Goal: Transaction & Acquisition: Book appointment/travel/reservation

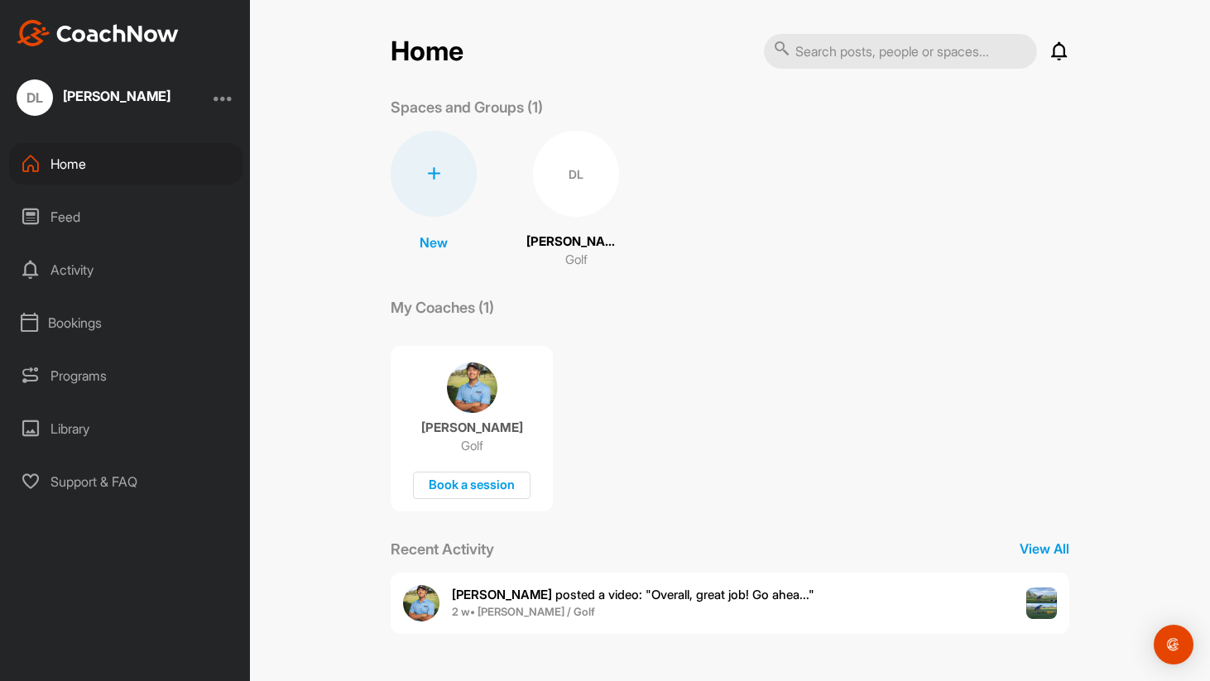
scroll to position [35, 0]
click at [468, 472] on div "Book a session" at bounding box center [472, 485] width 118 height 27
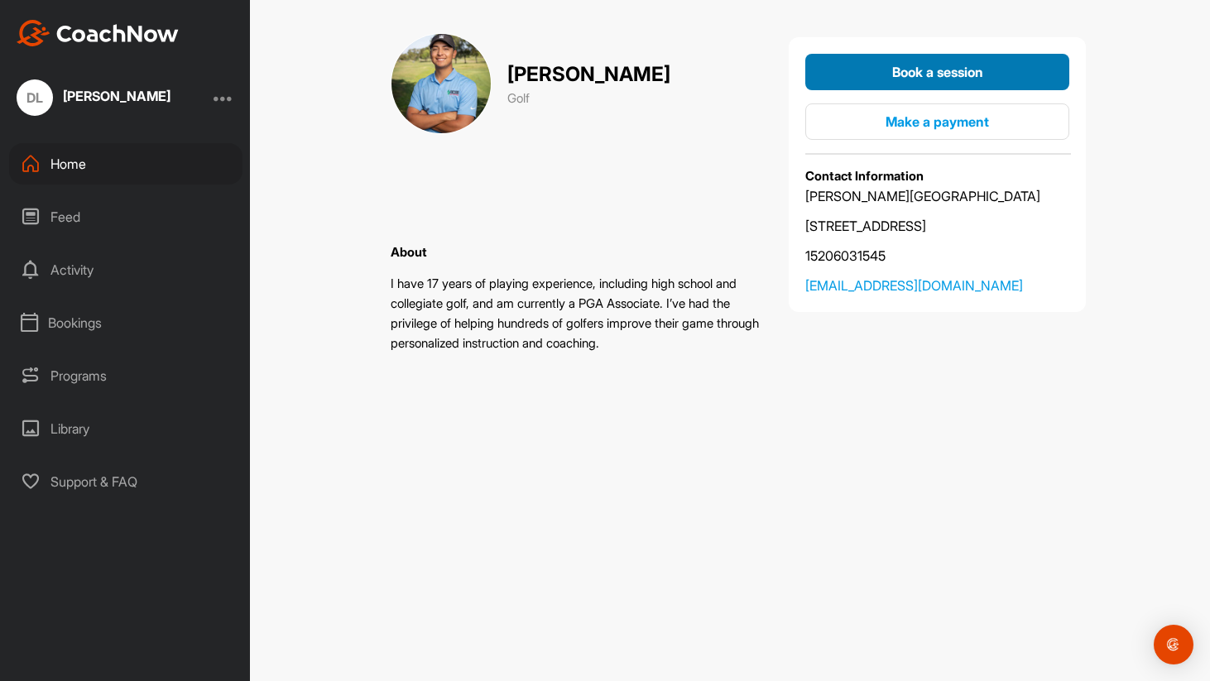
click at [892, 78] on span "Book a session" at bounding box center [937, 72] width 91 height 17
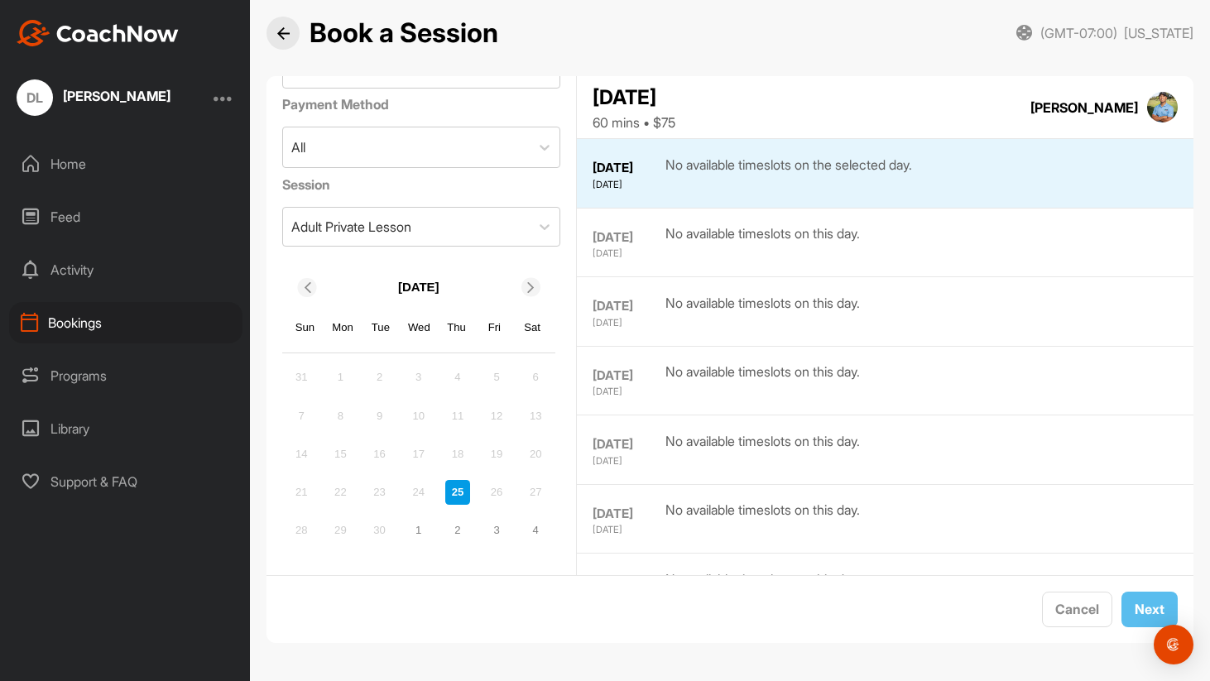
scroll to position [178, 0]
click at [548, 518] on div "4" at bounding box center [535, 530] width 25 height 25
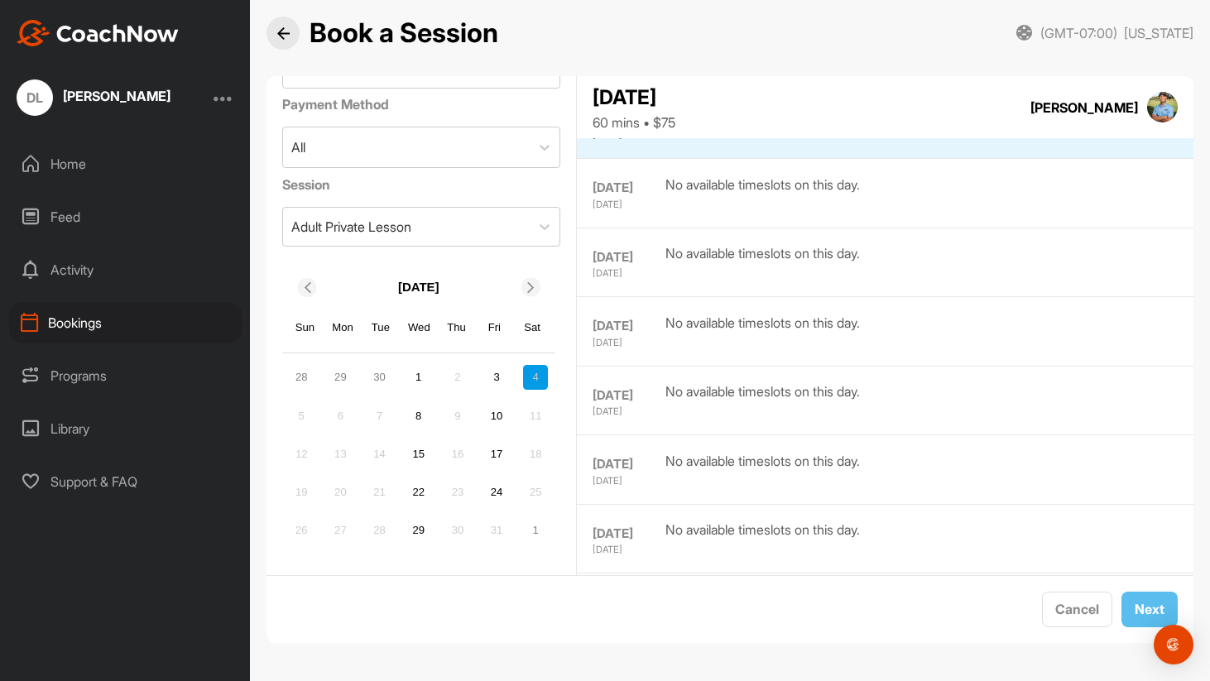
scroll to position [761, 0]
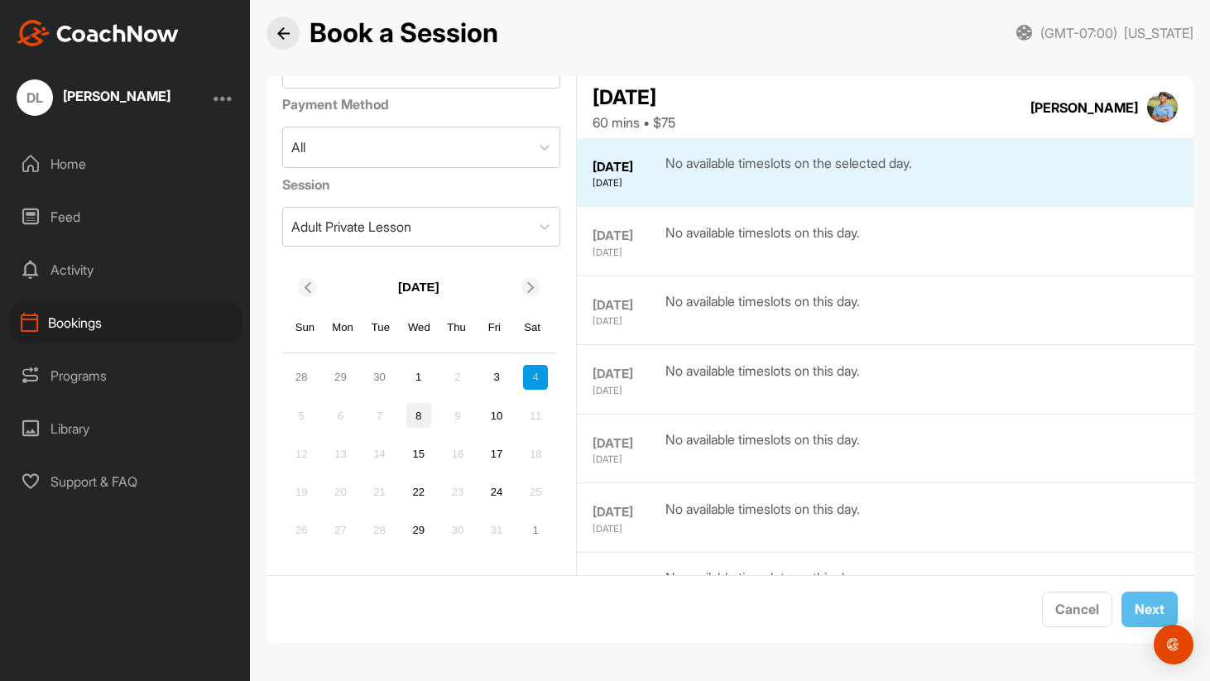
click at [431, 403] on div "8" at bounding box center [418, 415] width 25 height 25
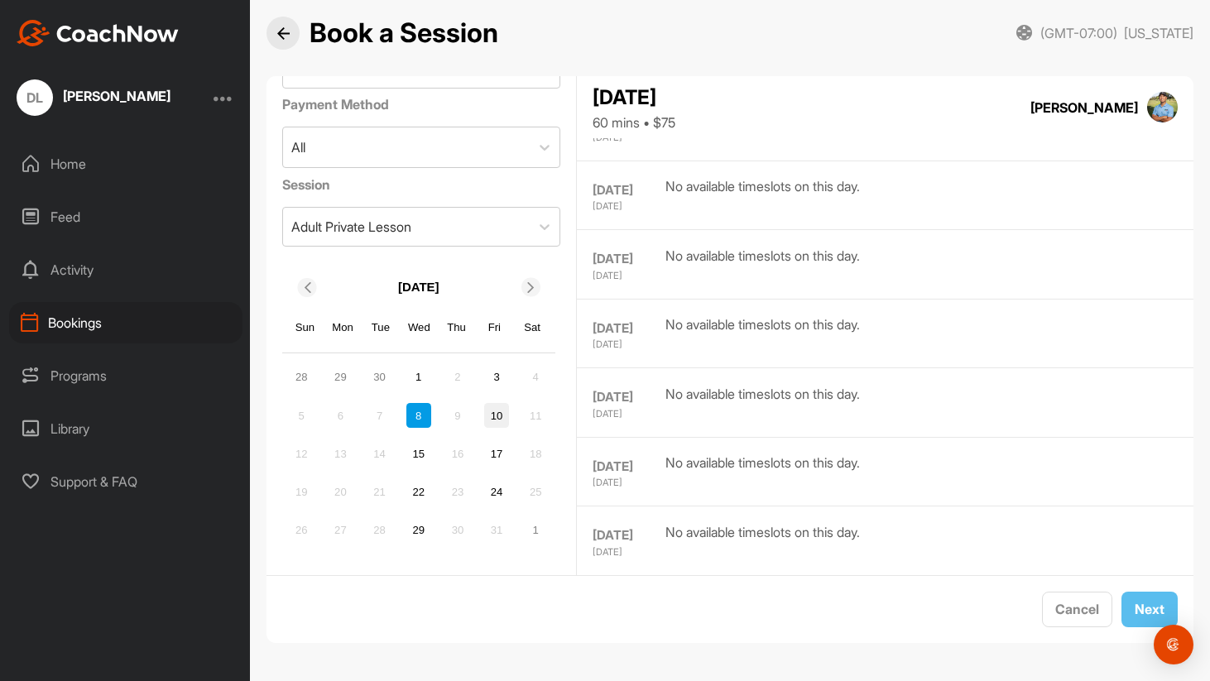
scroll to position [1120, 0]
click at [509, 403] on div "10" at bounding box center [496, 415] width 25 height 25
click at [71, 329] on div "Bookings" at bounding box center [125, 322] width 233 height 41
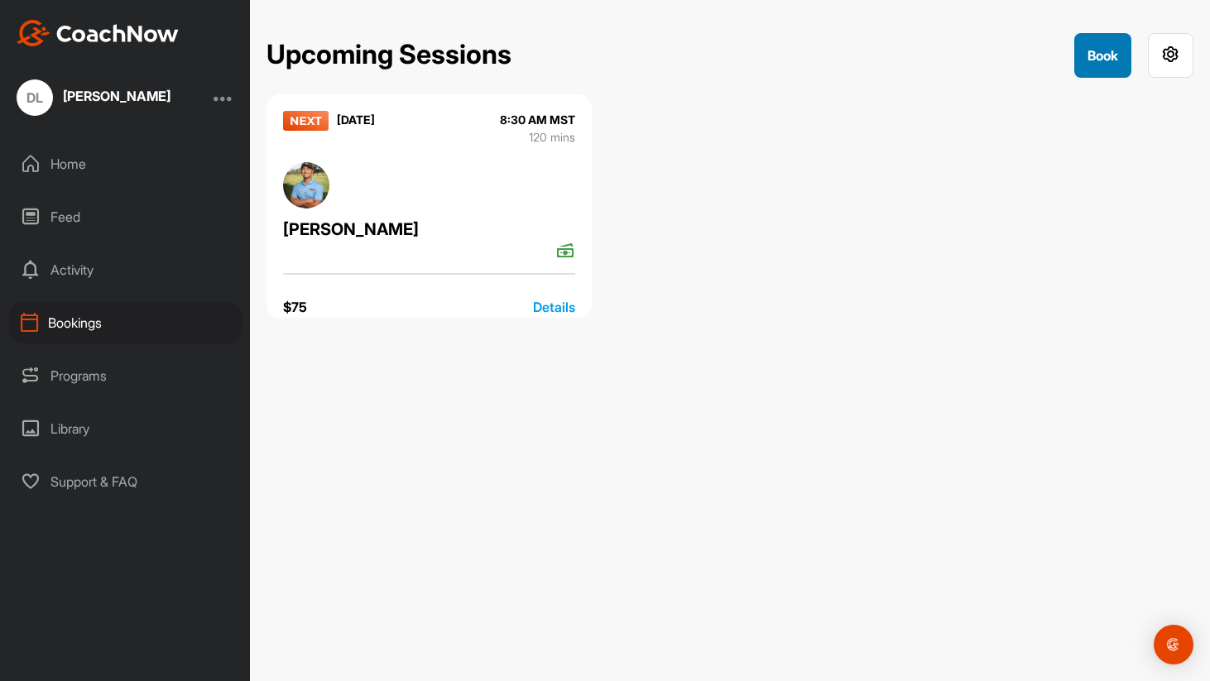
click at [1074, 55] on button "Book" at bounding box center [1102, 55] width 57 height 45
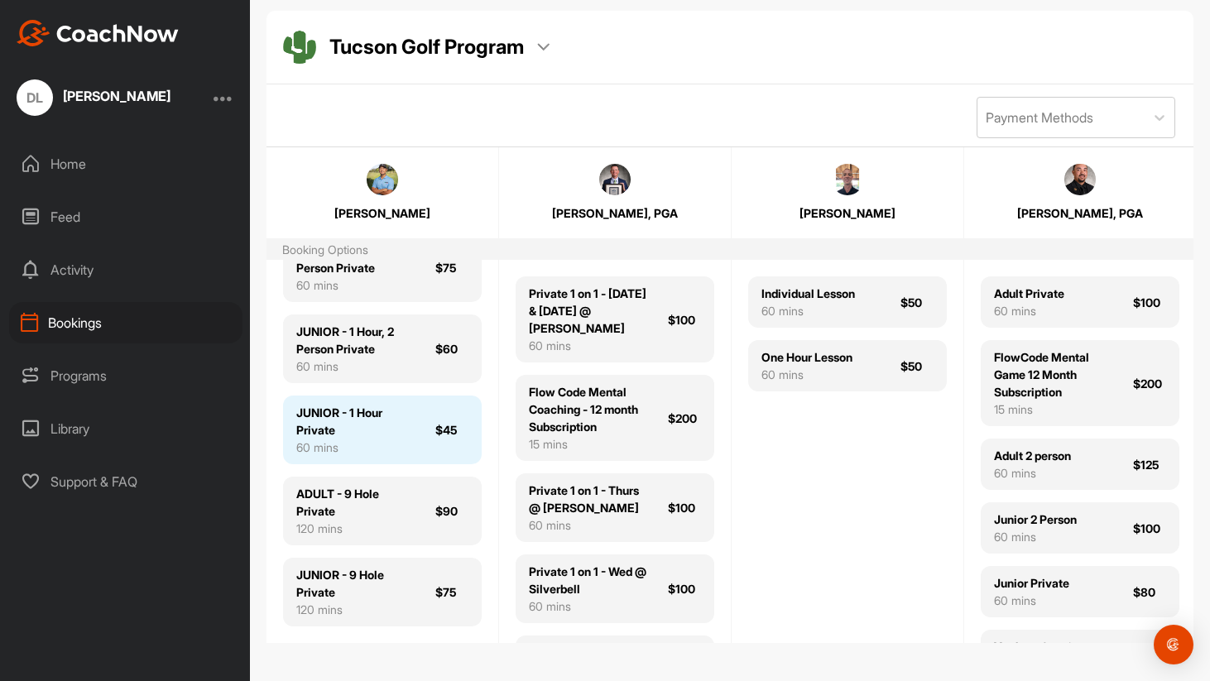
scroll to position [109, 0]
click at [356, 408] on div "JUNIOR - 1 Hour Private" at bounding box center [355, 421] width 119 height 35
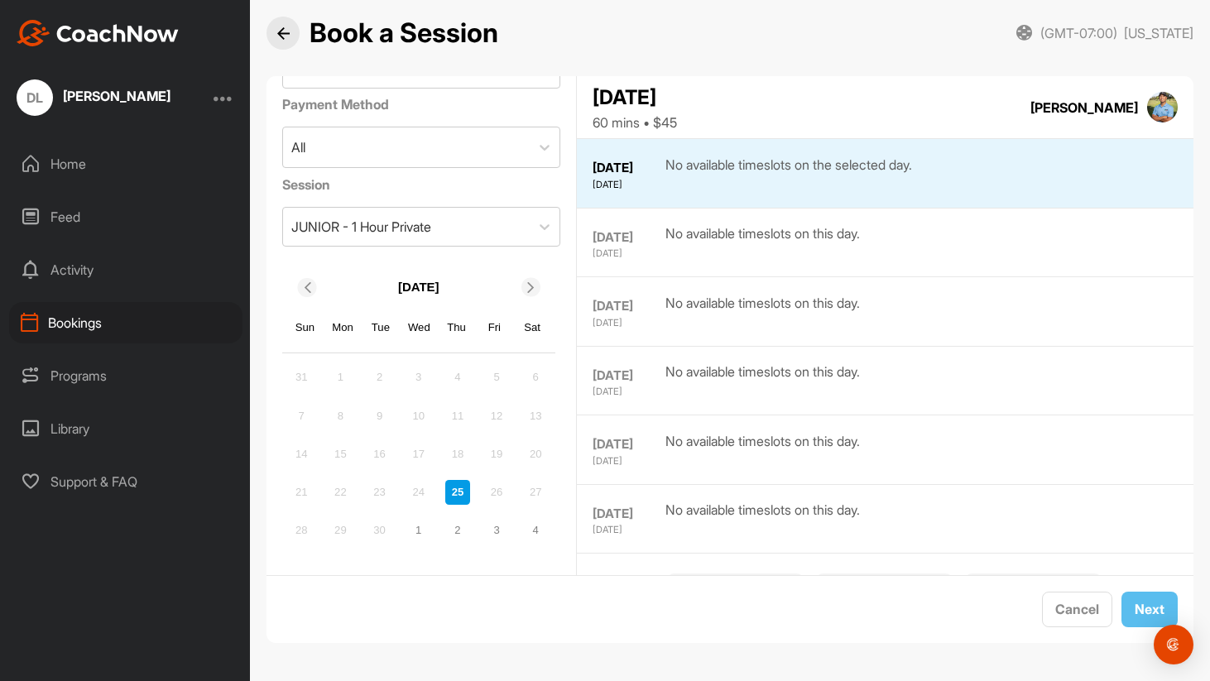
scroll to position [178, 0]
click at [536, 282] on icon at bounding box center [530, 287] width 11 height 11
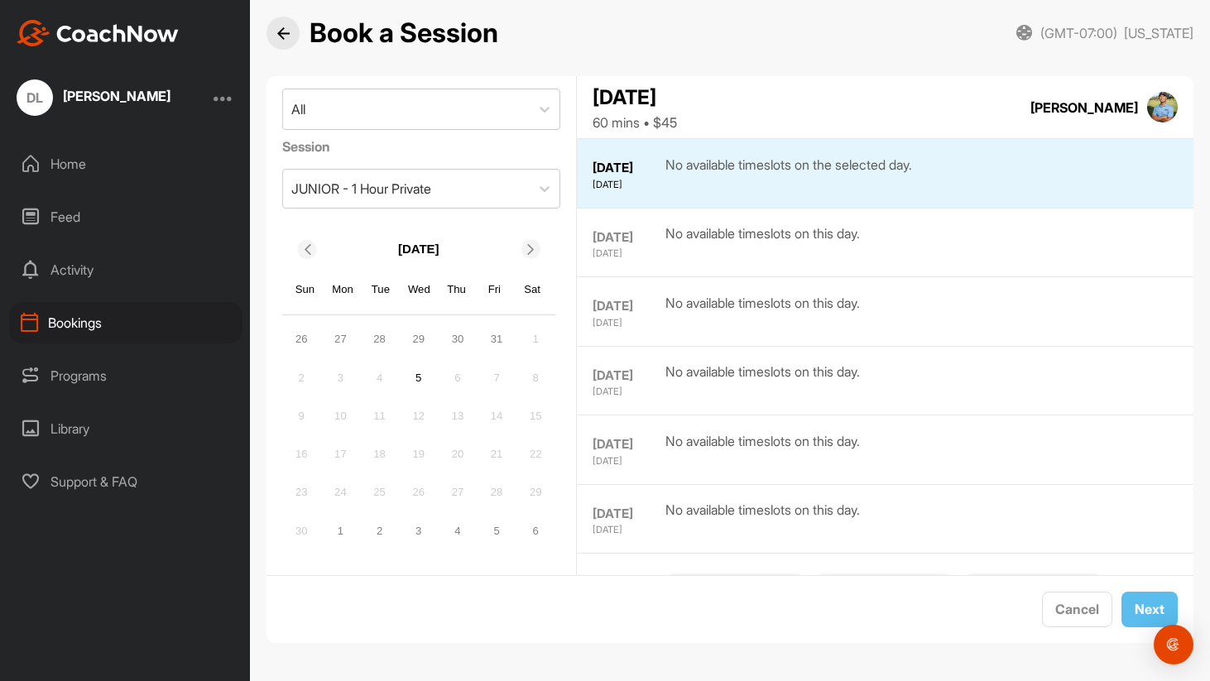
click at [312, 244] on icon at bounding box center [306, 249] width 11 height 11
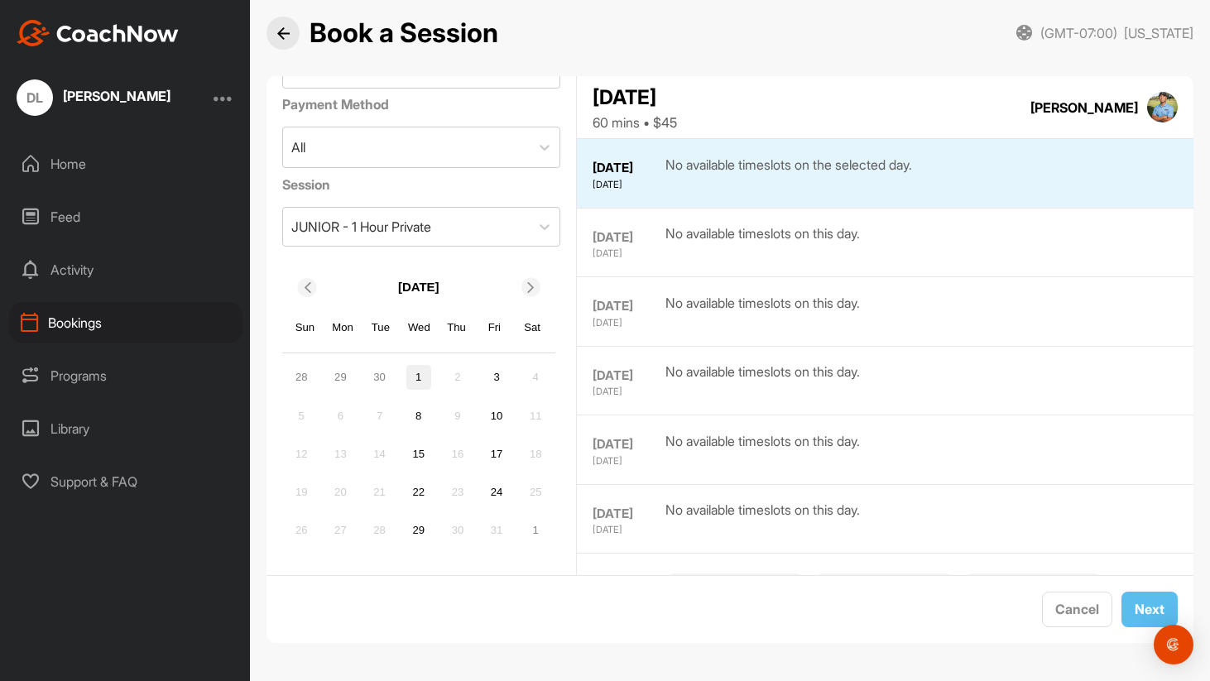
click at [431, 365] on div "1" at bounding box center [418, 377] width 25 height 25
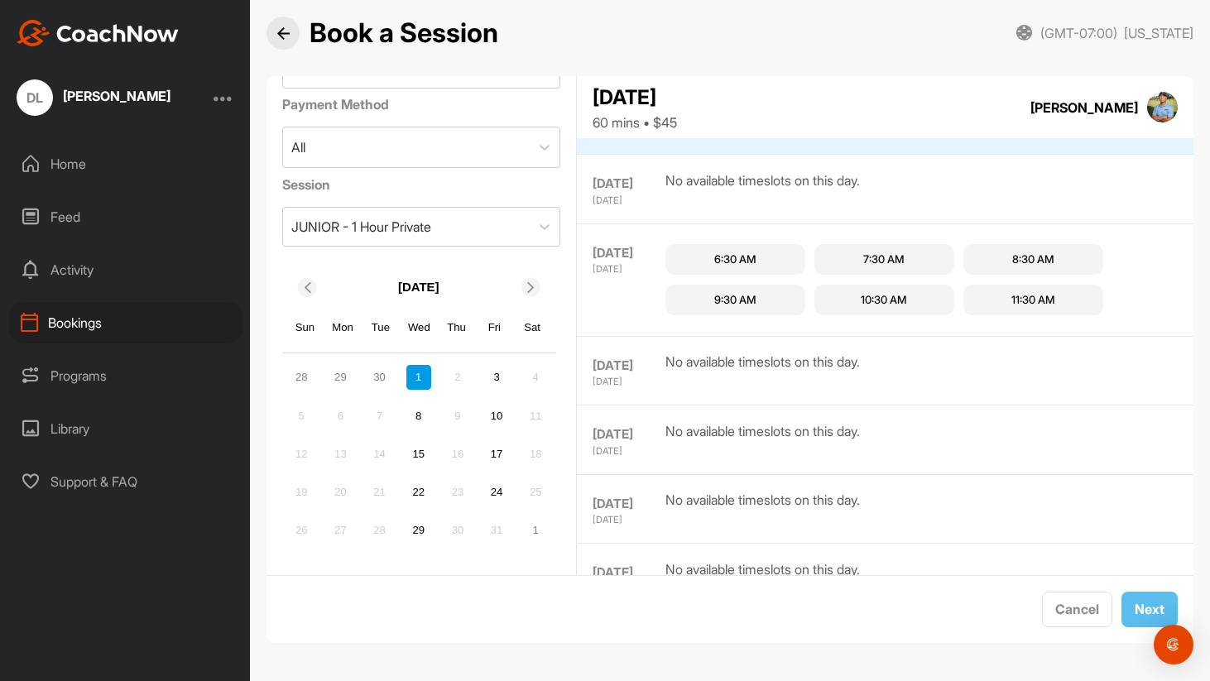
scroll to position [517, 0]
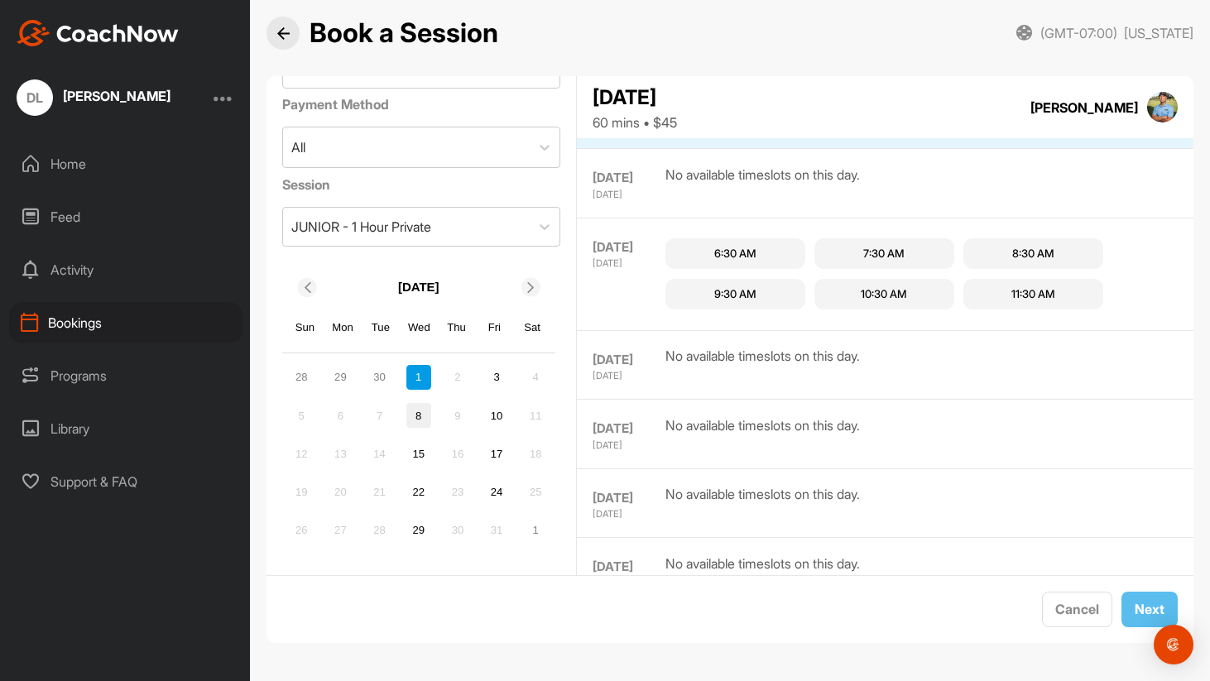
click at [431, 403] on div "8" at bounding box center [418, 415] width 25 height 25
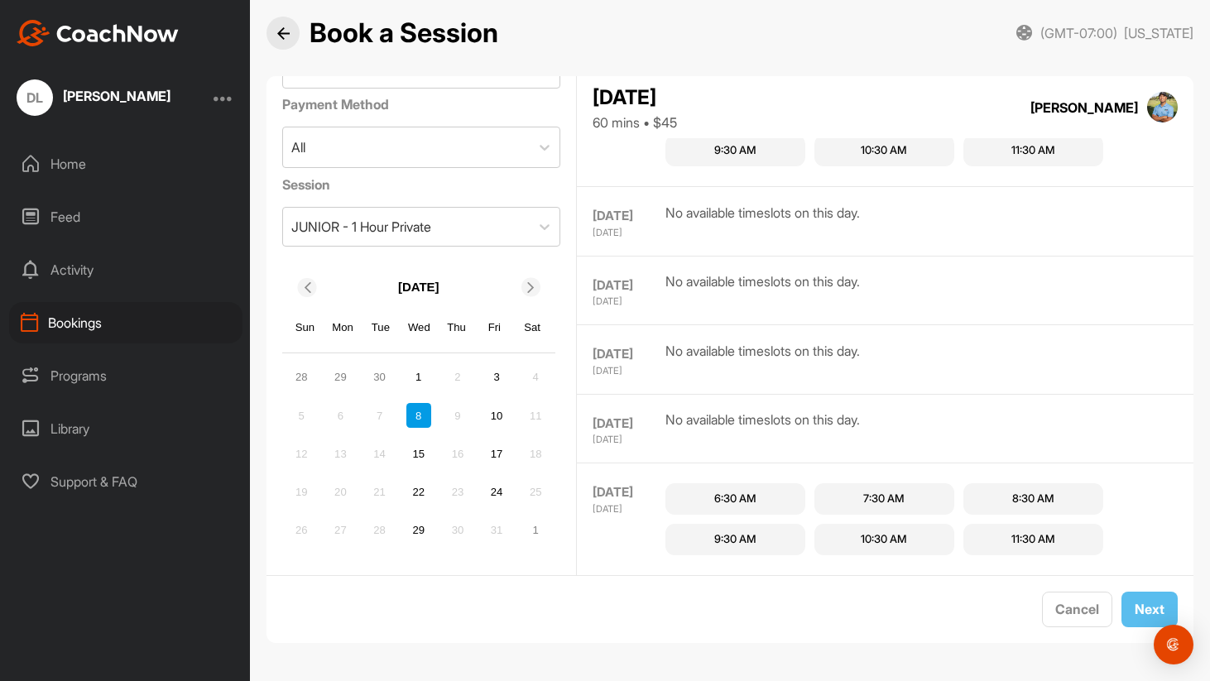
scroll to position [1330, 0]
click at [509, 365] on div "3" at bounding box center [496, 377] width 25 height 25
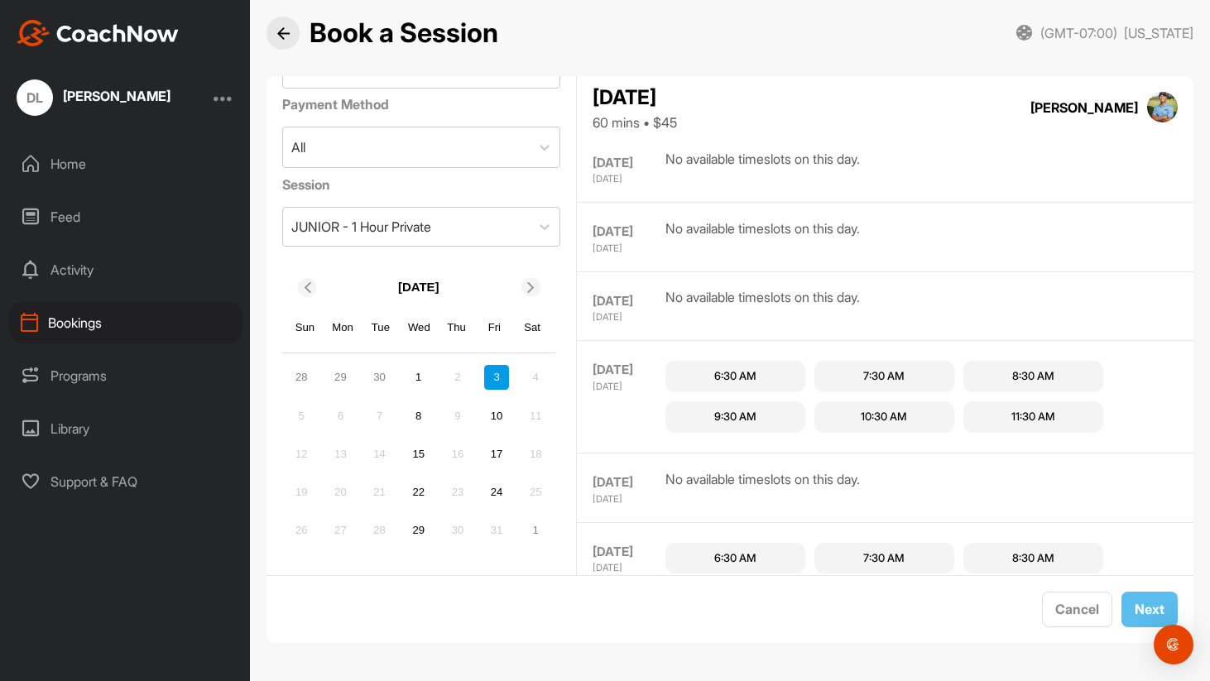
scroll to position [708, 0]
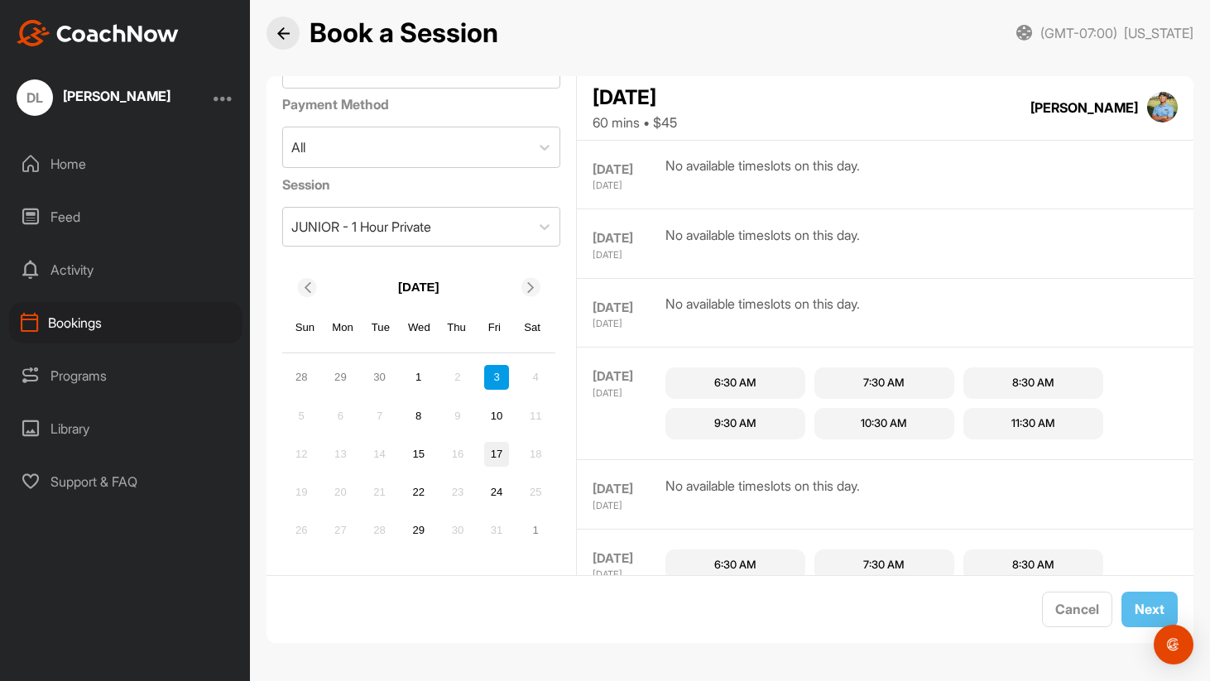
click at [509, 442] on div "17" at bounding box center [496, 454] width 25 height 25
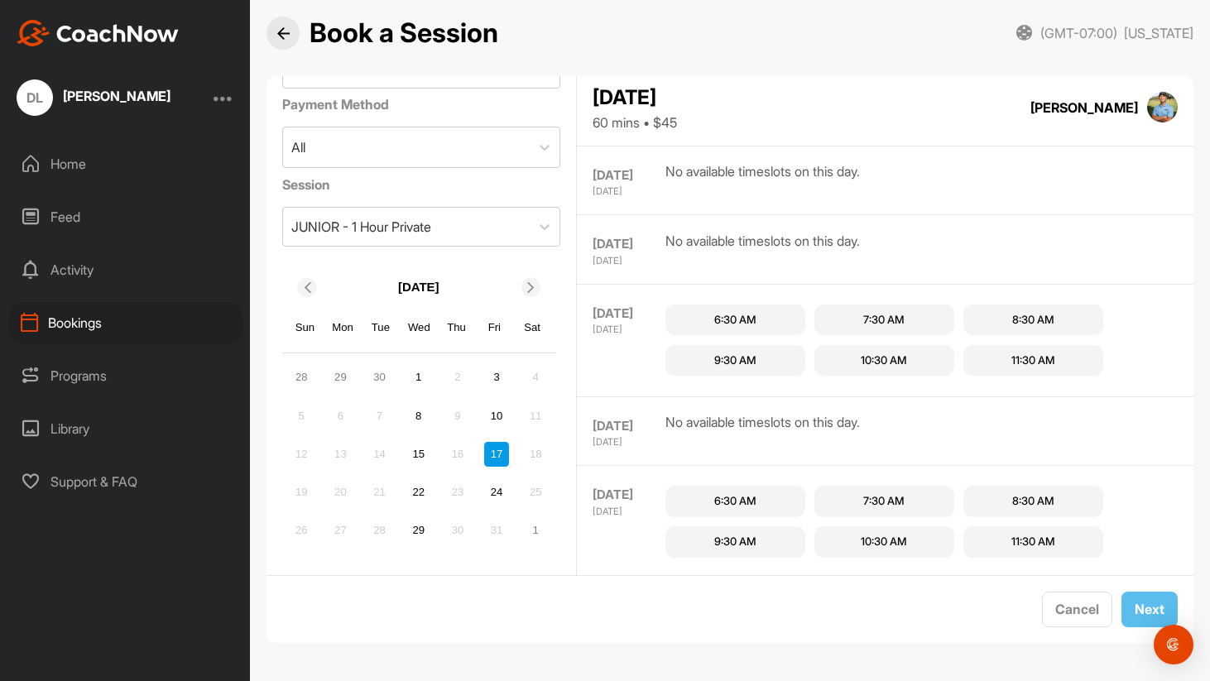
scroll to position [813, 0]
click at [431, 442] on div "15" at bounding box center [418, 454] width 25 height 25
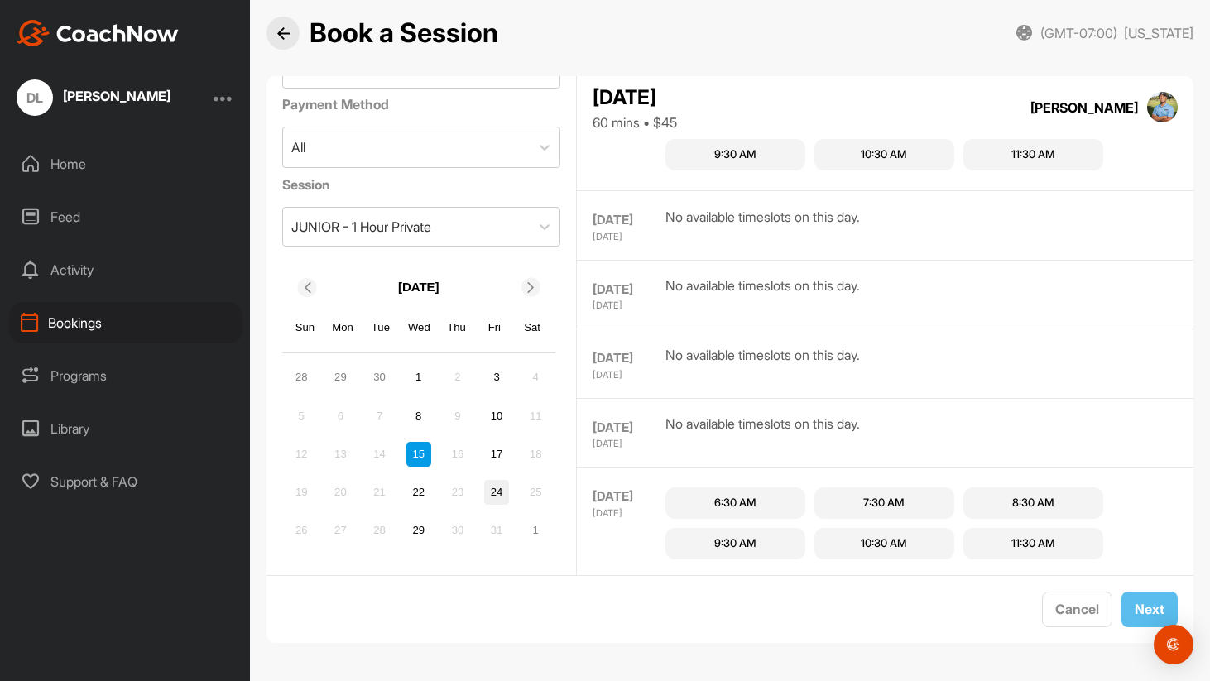
click at [509, 480] on div "24" at bounding box center [496, 492] width 25 height 25
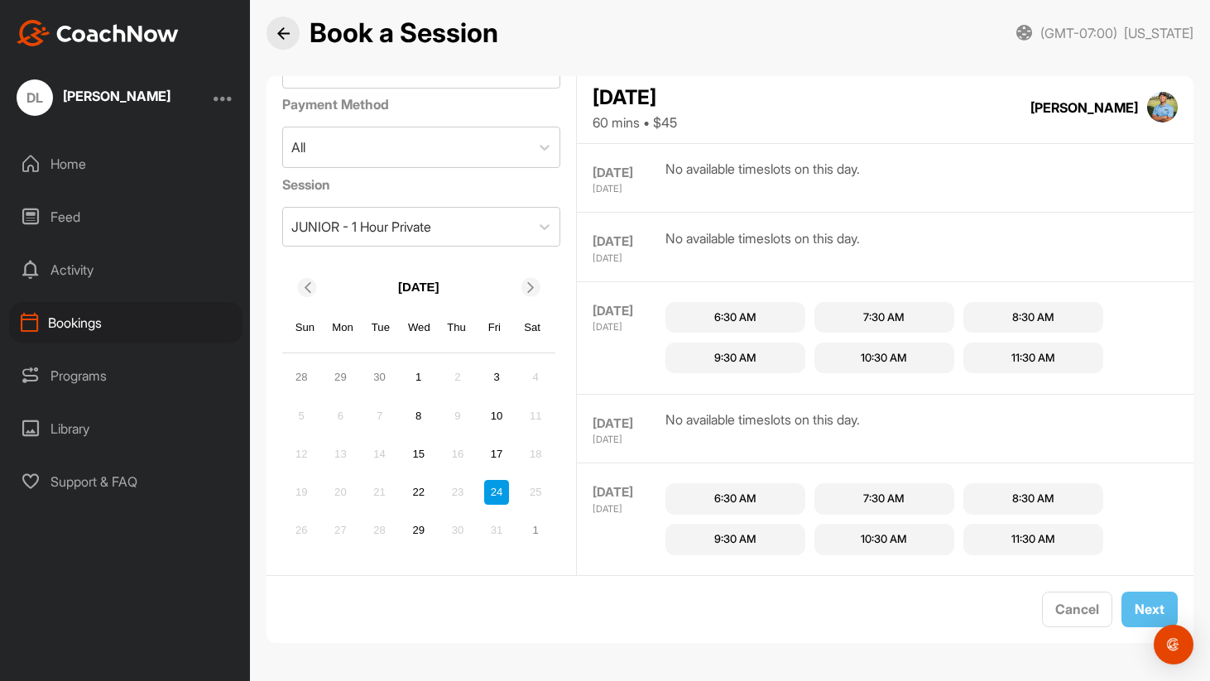
scroll to position [1846, 0]
click at [431, 403] on div "8" at bounding box center [418, 415] width 25 height 25
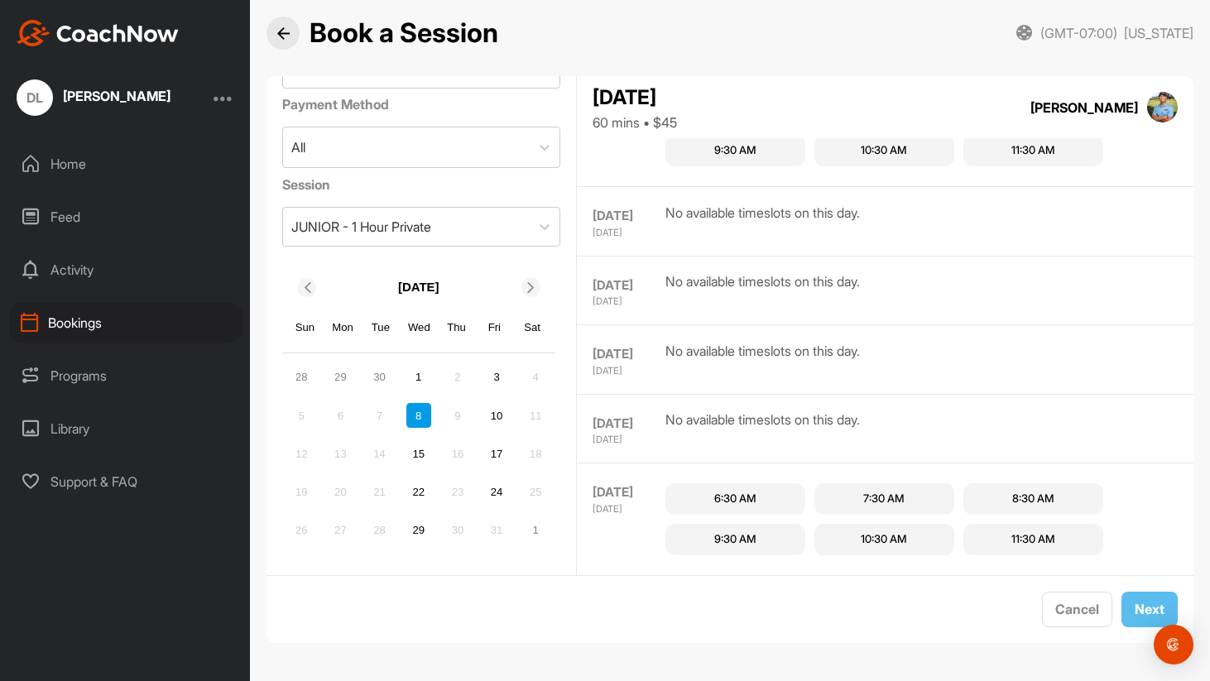
scroll to position [813, 0]
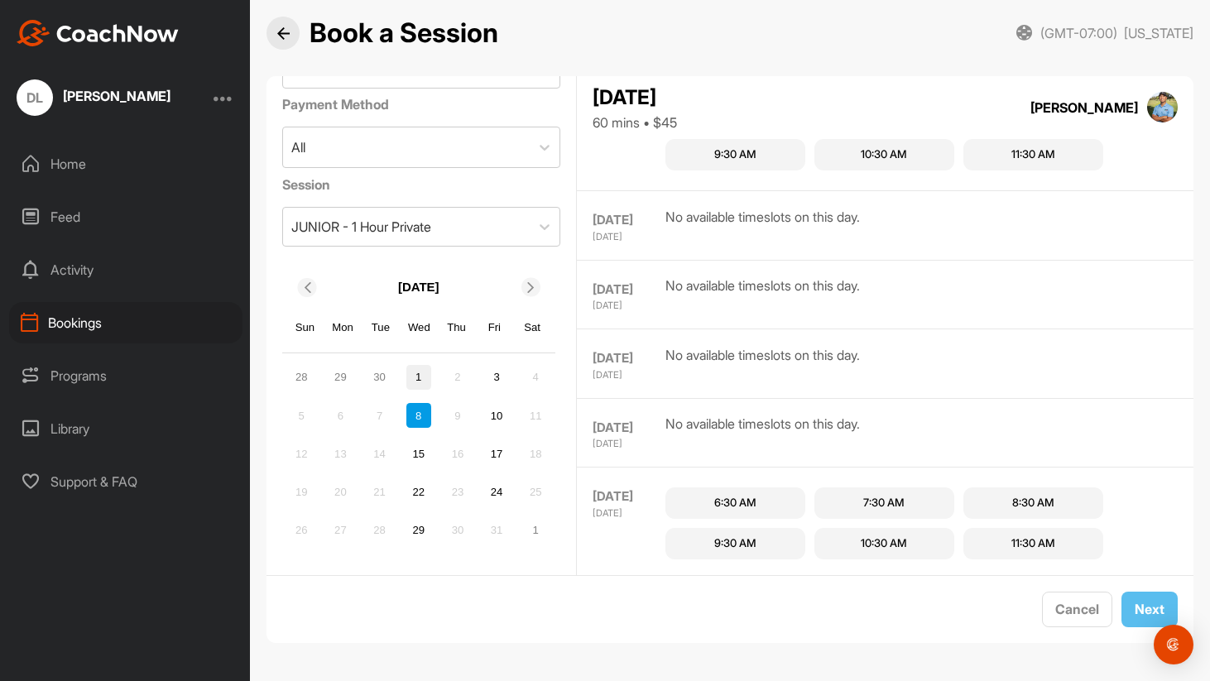
click at [431, 365] on div "1" at bounding box center [418, 377] width 25 height 25
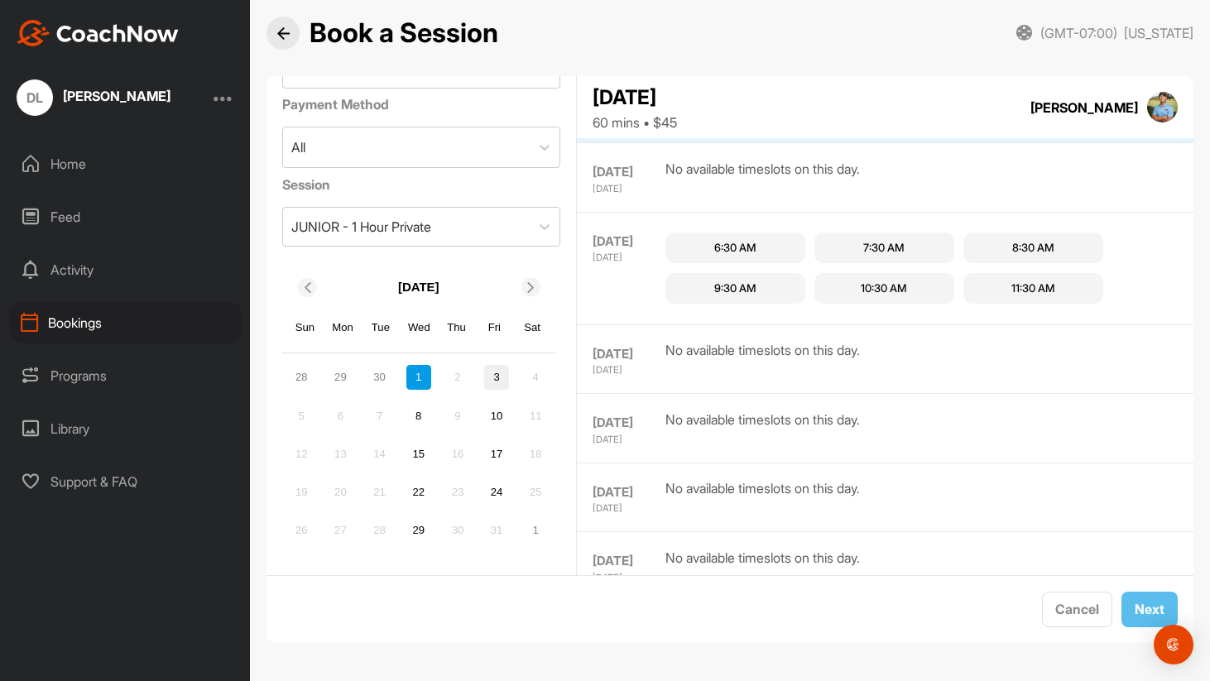
scroll to position [517, 0]
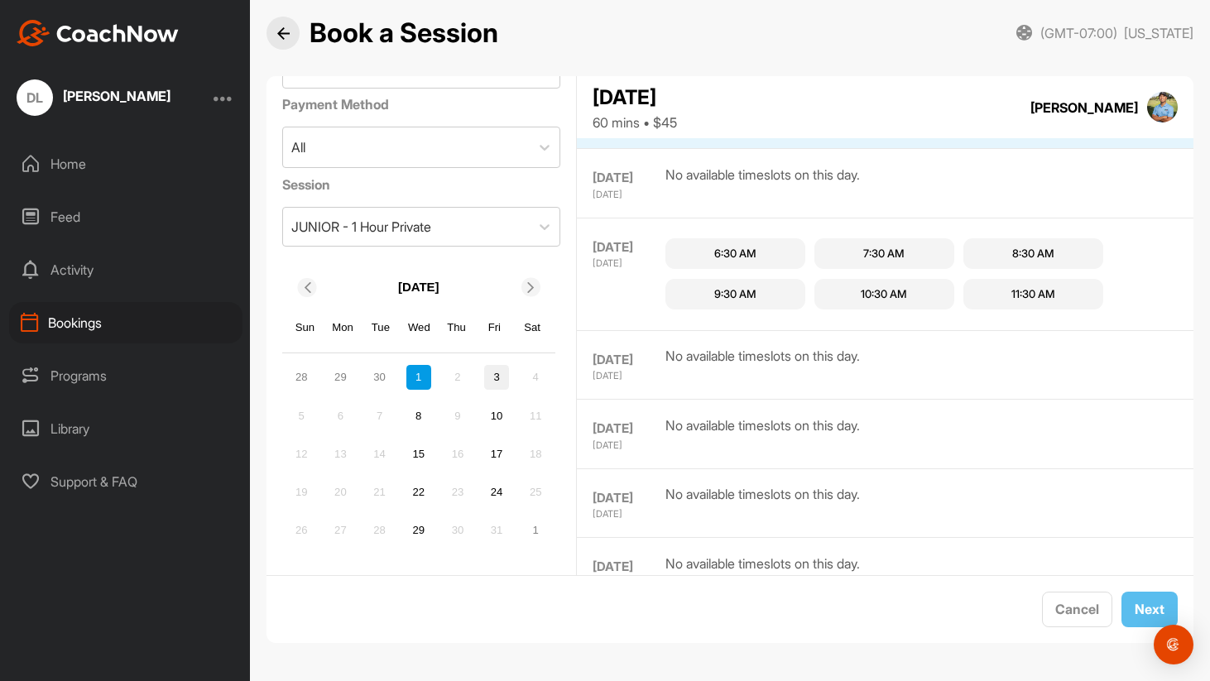
click at [509, 365] on div "3" at bounding box center [496, 377] width 25 height 25
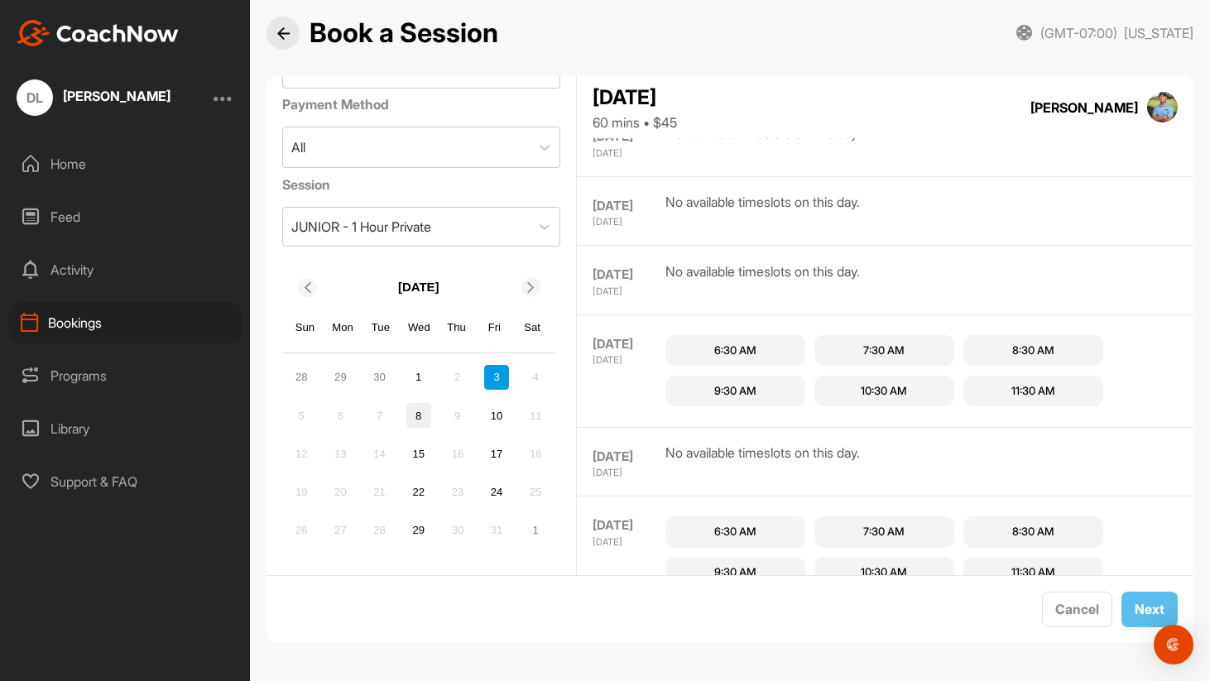
scroll to position [967, 0]
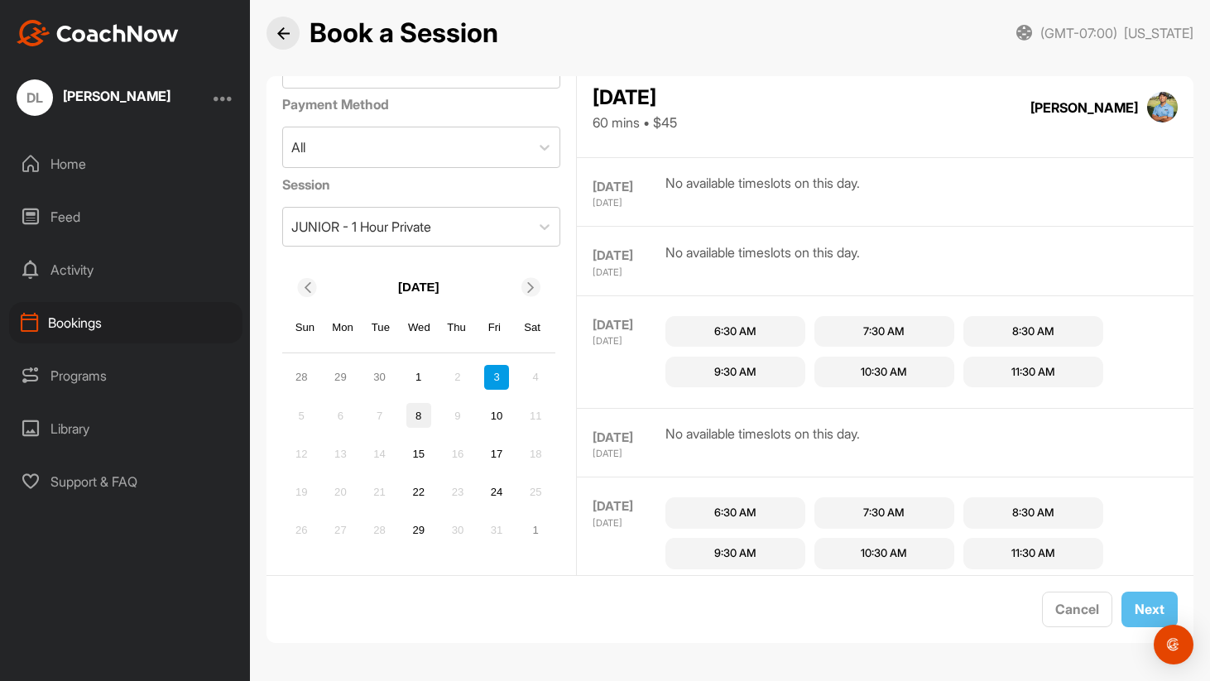
click at [431, 403] on div "8" at bounding box center [418, 415] width 25 height 25
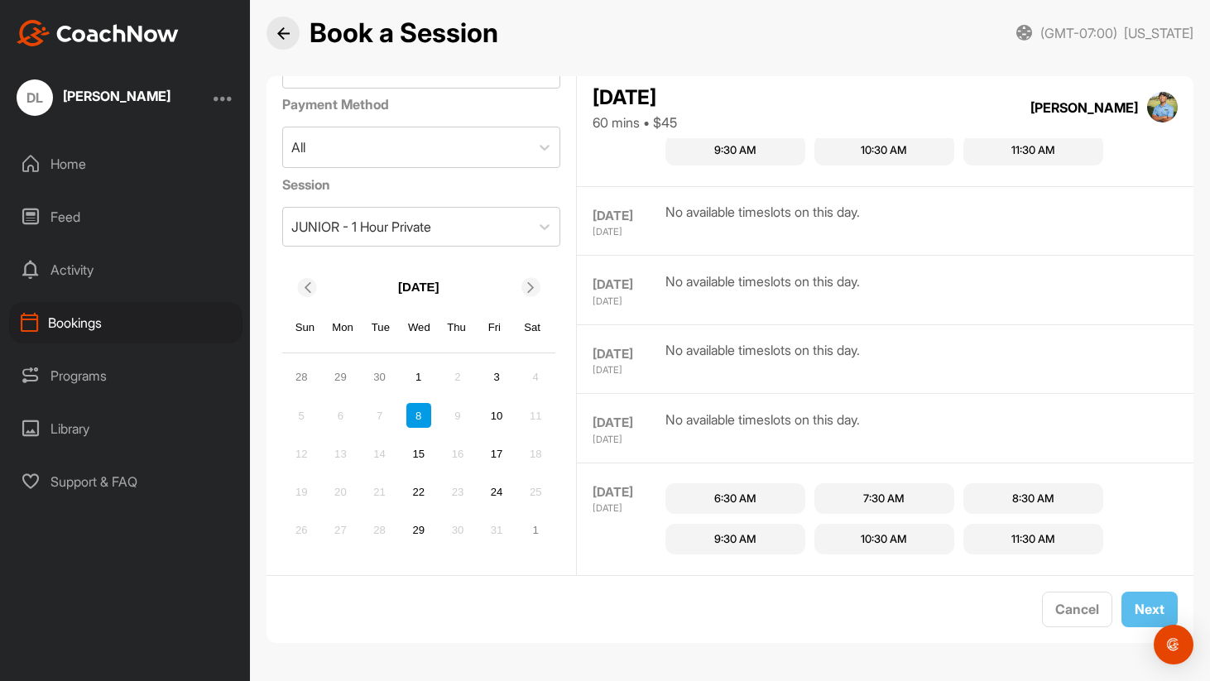
scroll to position [1071, 0]
click at [509, 403] on div "10" at bounding box center [496, 415] width 25 height 25
